Goal: Navigation & Orientation: Go to known website

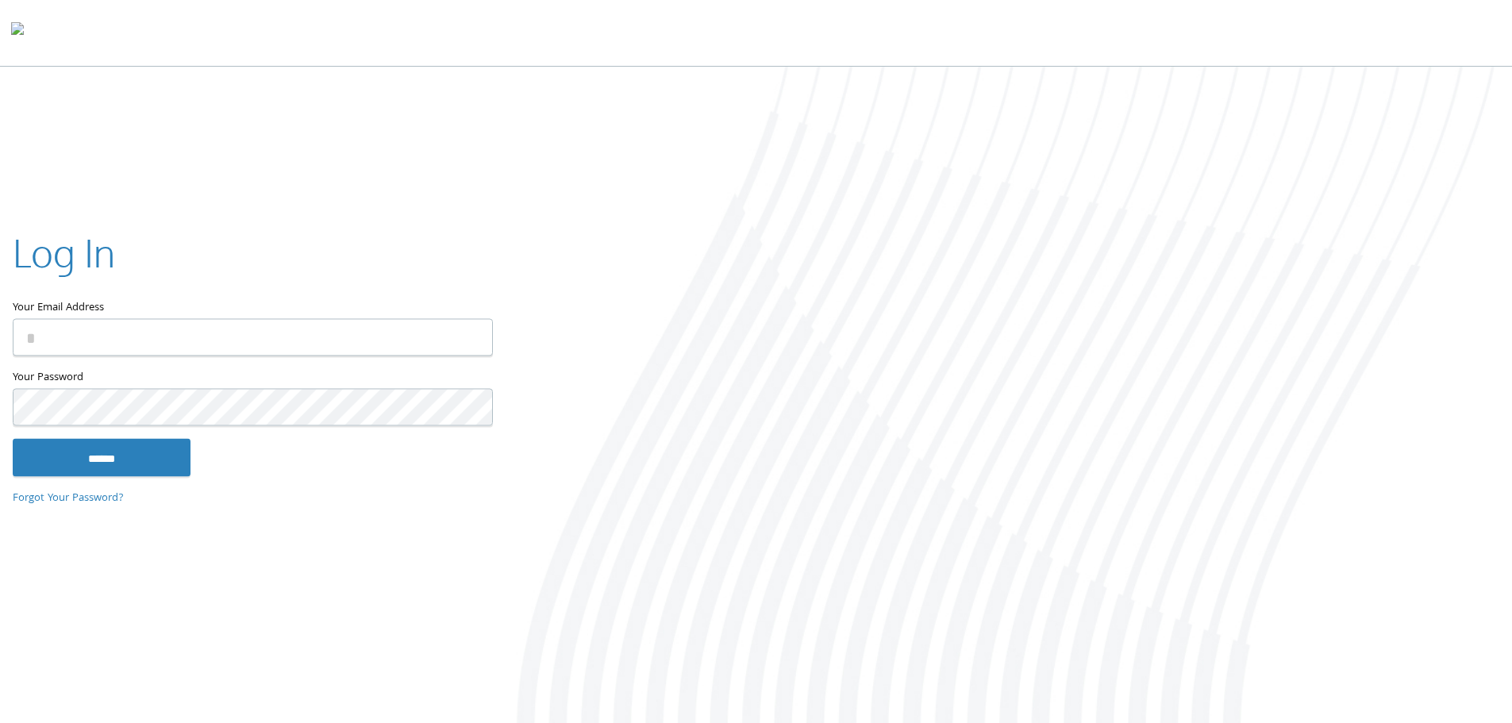
type input "**********"
click at [96, 457] on input "******" at bounding box center [102, 457] width 178 height 38
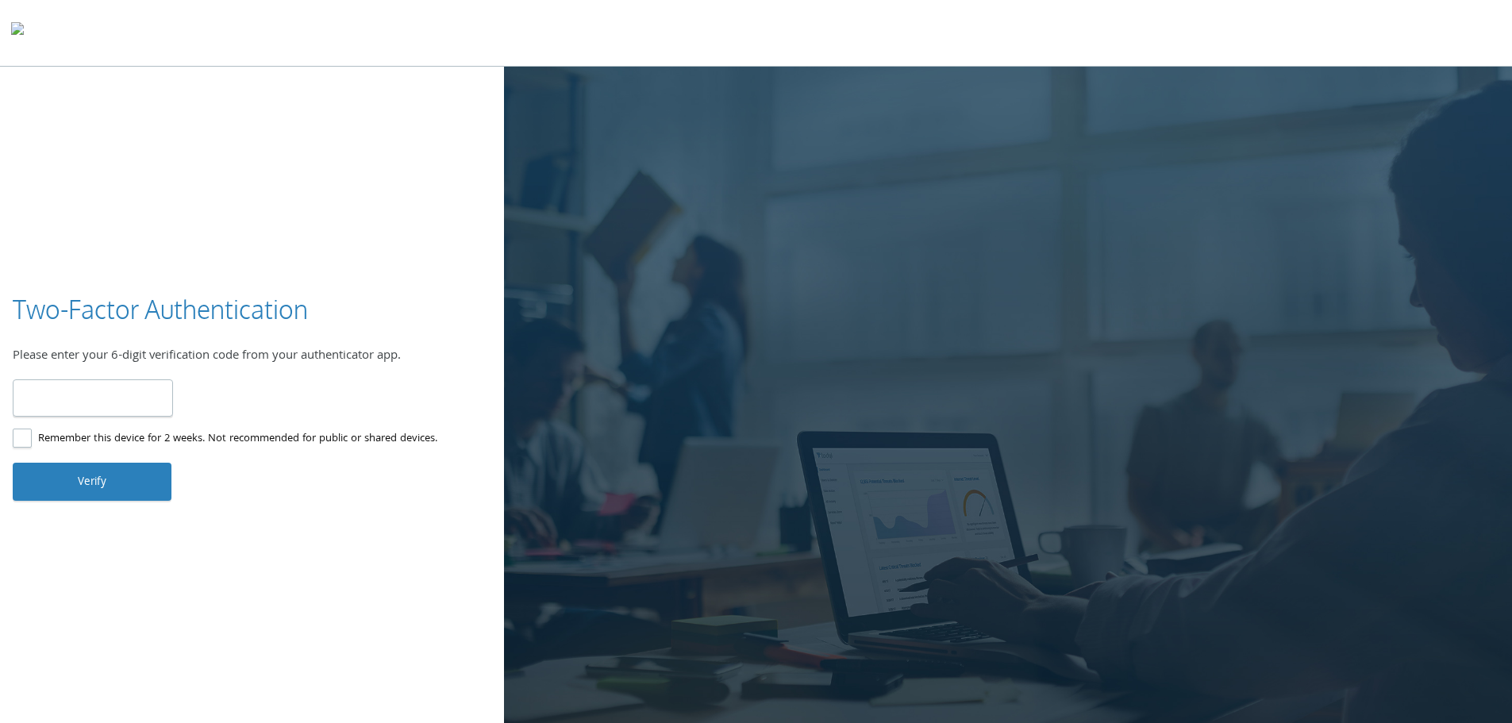
click at [67, 391] on input "number" at bounding box center [93, 397] width 160 height 37
type input "******"
